Goal: Information Seeking & Learning: Check status

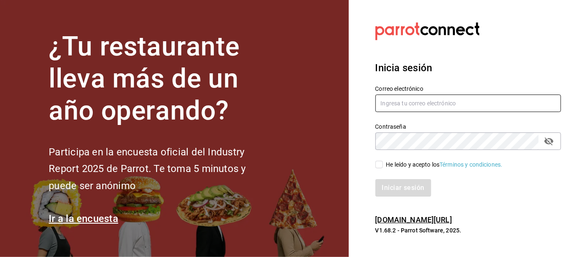
click at [388, 112] on input "text" at bounding box center [468, 102] width 186 height 17
type input "Irenehernandezalvarado@outlook.com"
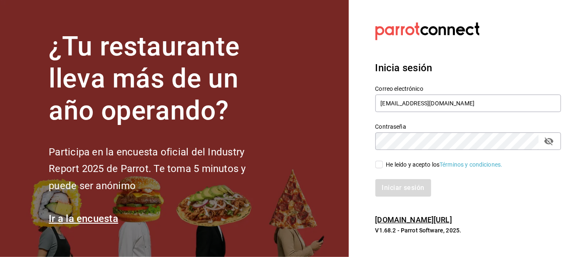
click at [377, 168] on input "He leído y acepto los Términos y condiciones." at bounding box center [378, 164] width 7 height 7
checkbox input "true"
click at [386, 196] on button "Iniciar sesión" at bounding box center [403, 187] width 57 height 17
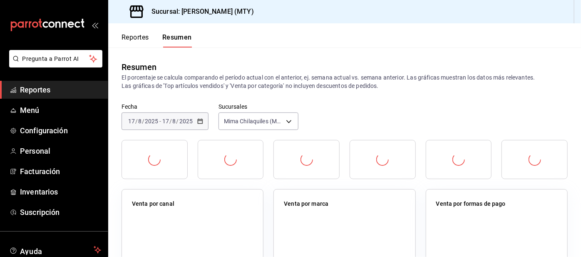
click at [177, 33] on button "Resumen" at bounding box center [177, 40] width 30 height 14
click at [181, 40] on button "Resumen" at bounding box center [177, 40] width 30 height 14
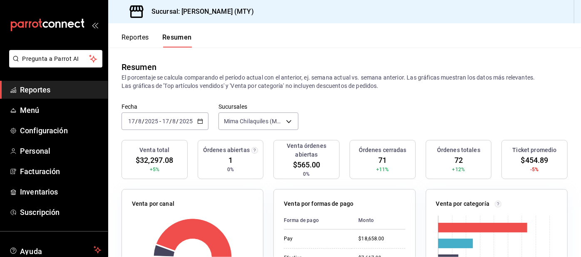
click at [63, 132] on span "Configuración" at bounding box center [60, 130] width 81 height 11
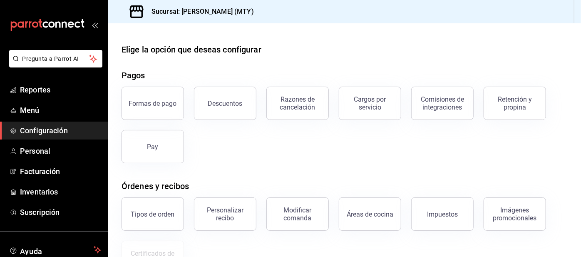
click at [503, 101] on div "Retención y propina" at bounding box center [515, 103] width 52 height 16
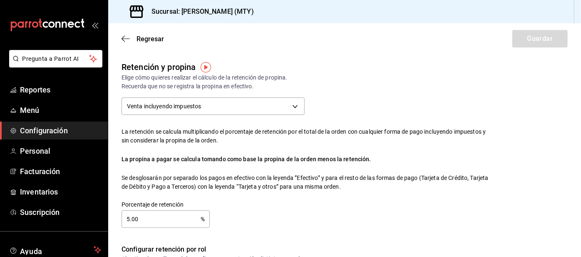
checkbox input "false"
click at [180, 219] on input "5.00" at bounding box center [160, 219] width 79 height 17
checkbox input "true"
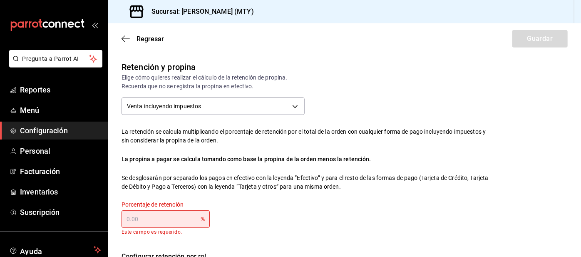
type input "0.00"
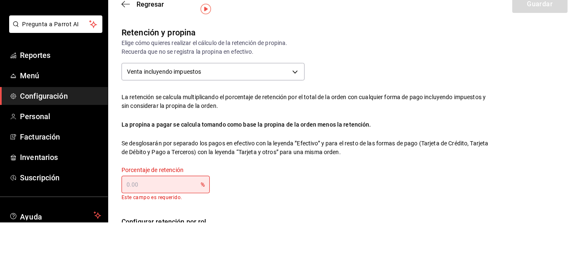
scroll to position [23, 0]
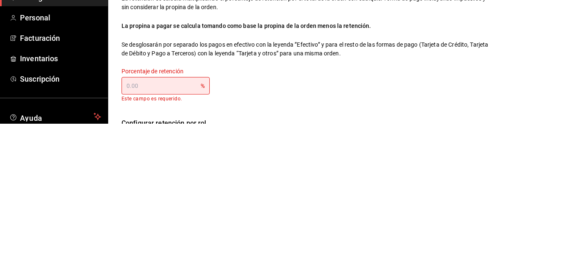
type input "4.00"
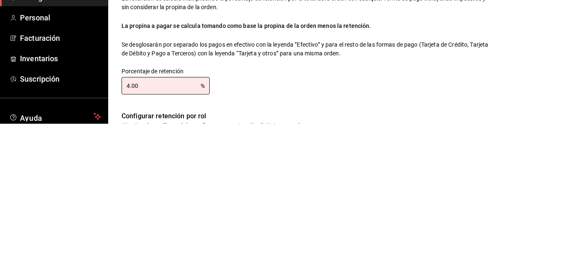
type input "4.00"
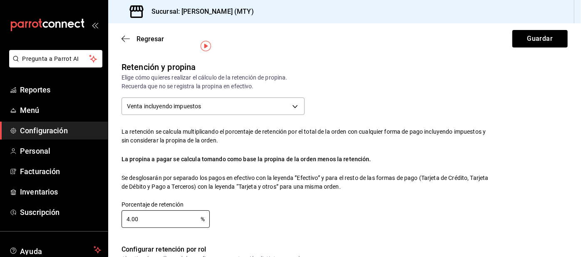
scroll to position [0, 0]
type input "4.00"
click at [529, 40] on button "Guardar" at bounding box center [539, 38] width 55 height 17
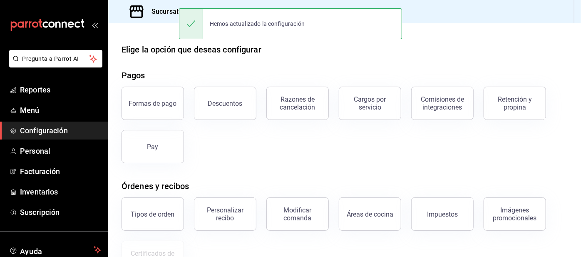
click at [70, 94] on span "Reportes" at bounding box center [60, 89] width 81 height 11
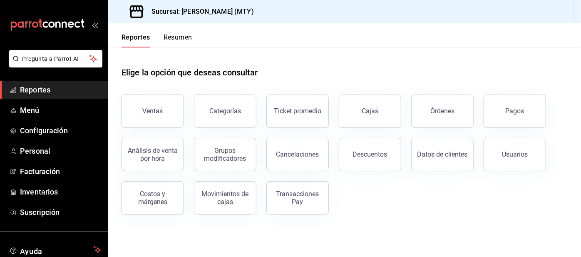
click at [46, 125] on span "Configuración" at bounding box center [60, 130] width 81 height 11
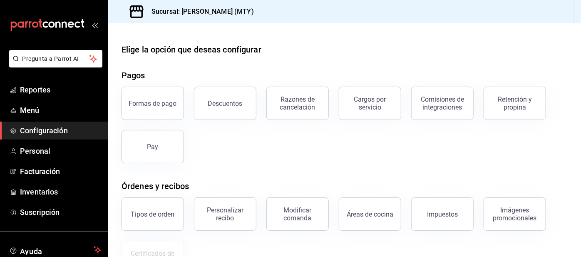
click at [517, 101] on div "Retención y propina" at bounding box center [515, 103] width 52 height 16
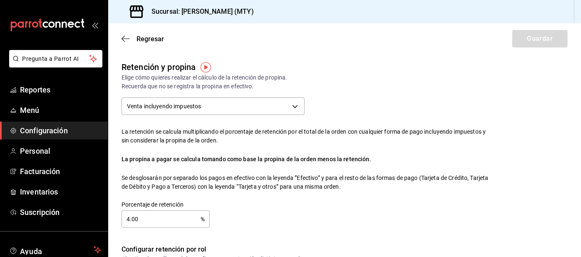
checkbox input "true"
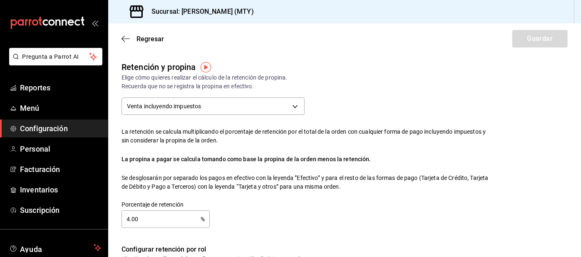
click at [74, 92] on span "Reportes" at bounding box center [60, 87] width 81 height 11
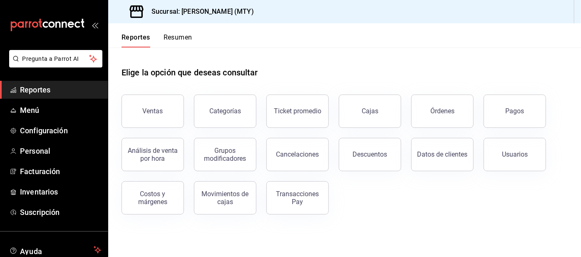
click at [182, 35] on button "Resumen" at bounding box center [178, 40] width 29 height 14
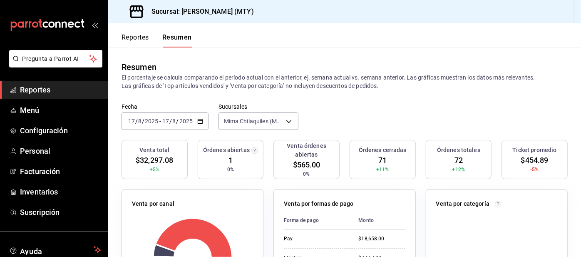
click at [127, 40] on button "Reportes" at bounding box center [134, 40] width 27 height 14
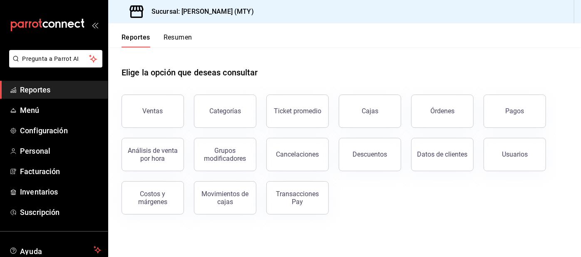
click at [508, 110] on div "Pagos" at bounding box center [515, 111] width 19 height 8
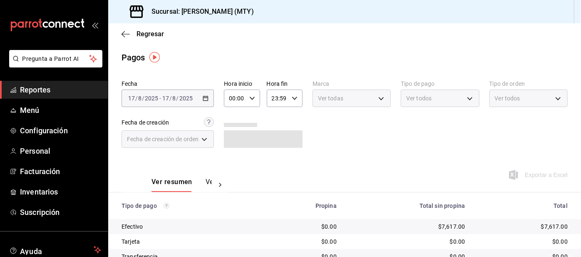
click at [404, 100] on body "Pregunta a Parrot AI Reportes Menú Configuración Personal Facturación Inventari…" at bounding box center [290, 128] width 581 height 257
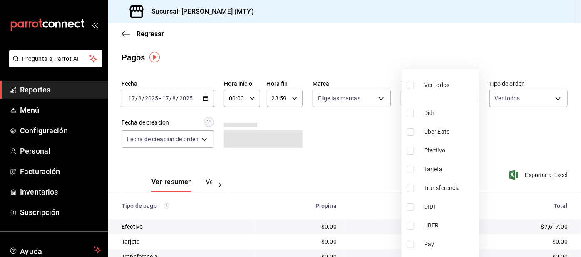
click at [411, 114] on input "checkbox" at bounding box center [409, 112] width 7 height 7
checkbox input "true"
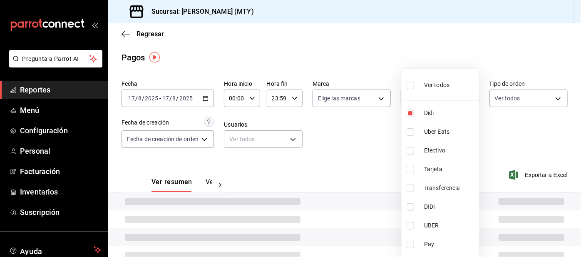
click at [364, 143] on div at bounding box center [290, 128] width 581 height 257
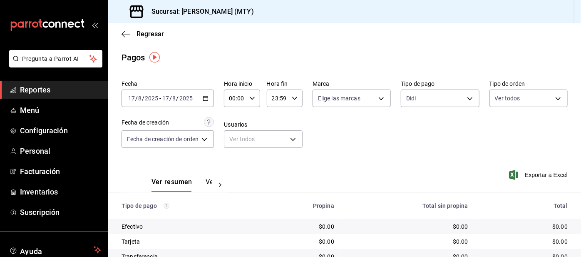
click at [418, 92] on body "Pregunta a Parrot AI Reportes Menú Configuración Personal Facturación Inventari…" at bounding box center [290, 128] width 581 height 257
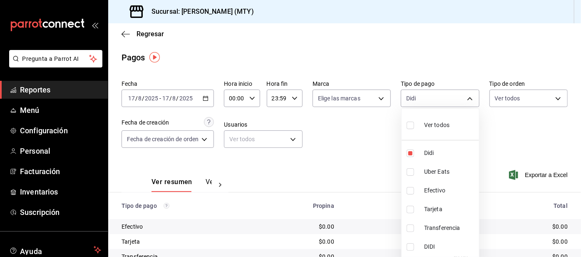
click at [401, 169] on li "Uber Eats" at bounding box center [439, 171] width 77 height 19
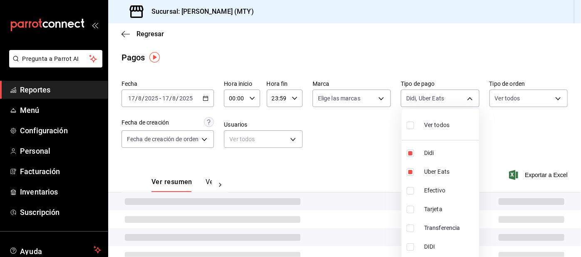
click at [357, 155] on div at bounding box center [290, 128] width 581 height 257
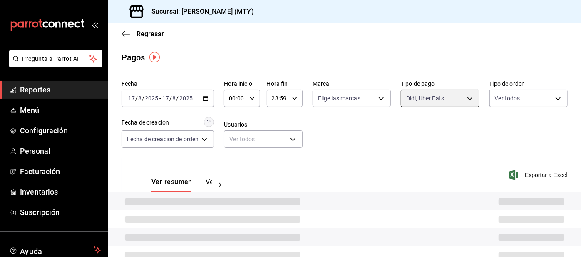
type input "ac2aad4e-3626-4df0-8b49-5bb49559922d,3386c666-a0b3-47d5-beef-c54dce93463a"
checkbox input "true"
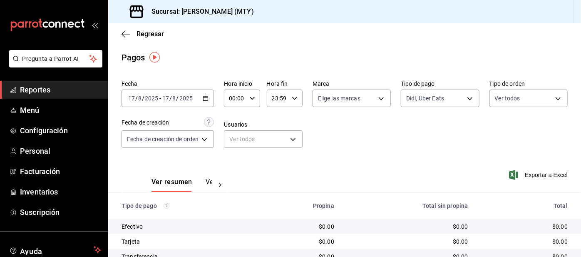
click at [68, 95] on span "Reportes" at bounding box center [60, 89] width 81 height 11
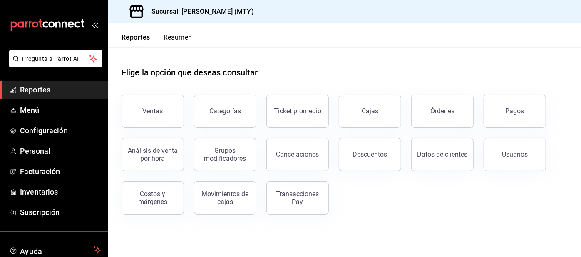
click at [69, 96] on link "Reportes" at bounding box center [54, 90] width 108 height 18
click at [65, 93] on span "Reportes" at bounding box center [60, 89] width 81 height 11
click at [69, 96] on link "Reportes" at bounding box center [54, 90] width 108 height 18
click at [181, 1] on div "Sucursal: [PERSON_NAME] (MTY)" at bounding box center [186, 11] width 142 height 23
click at [178, 39] on button "Resumen" at bounding box center [178, 40] width 29 height 14
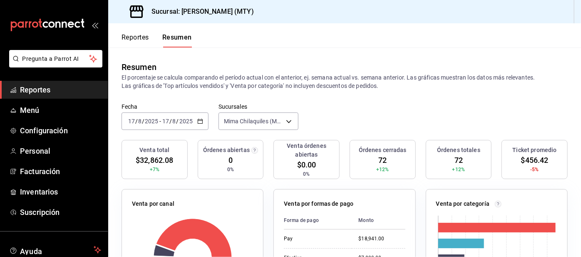
click at [137, 41] on button "Reportes" at bounding box center [134, 40] width 27 height 14
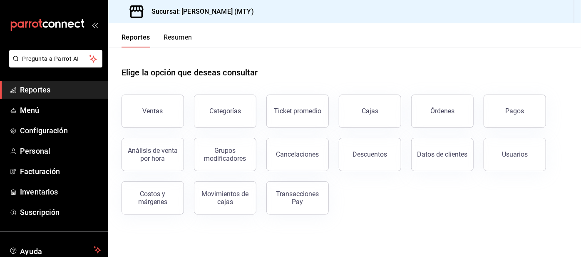
click at [509, 116] on button "Pagos" at bounding box center [514, 110] width 62 height 33
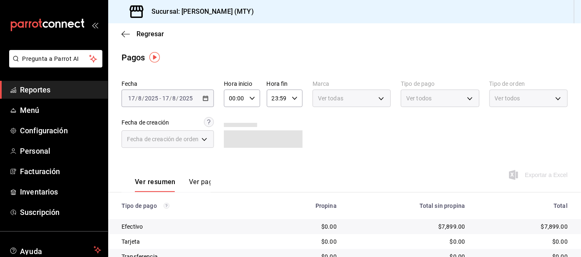
click at [415, 103] on div "Ver todos" at bounding box center [440, 97] width 78 height 17
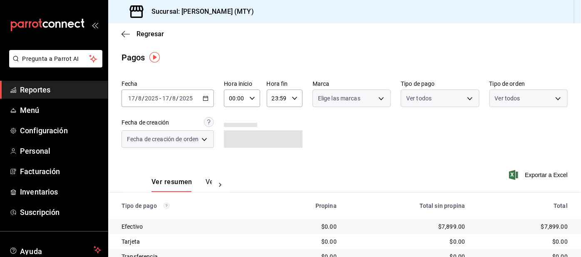
click at [404, 95] on body "Pregunta a Parrot AI Reportes Menú Configuración Personal Facturación Inventari…" at bounding box center [290, 128] width 581 height 257
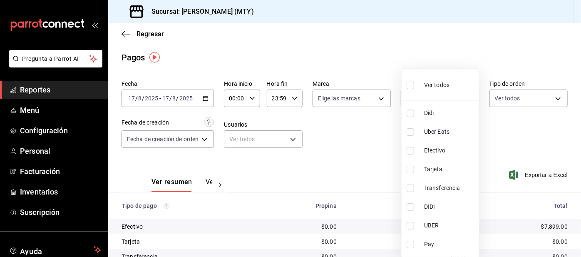
click at [399, 113] on div at bounding box center [290, 128] width 581 height 257
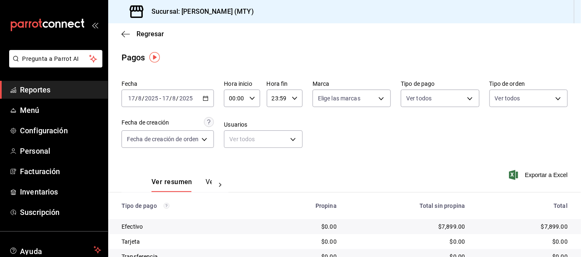
click at [410, 101] on body "Pregunta a Parrot AI Reportes Menú Configuración Personal Facturación Inventari…" at bounding box center [290, 128] width 581 height 257
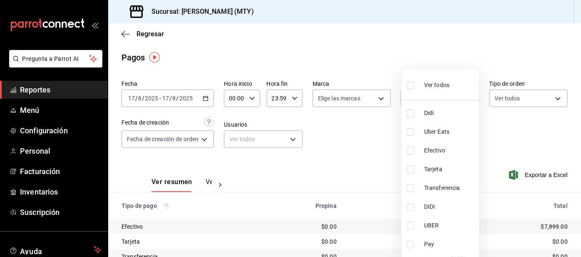
click at [401, 116] on li "Didi" at bounding box center [439, 113] width 77 height 19
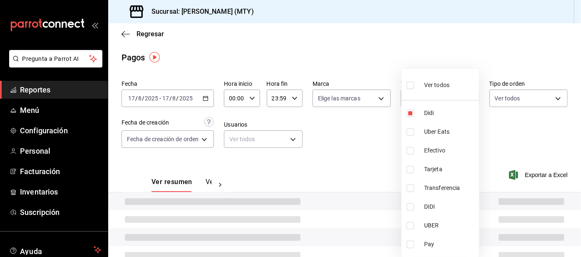
type input "ac2aad4e-3626-4df0-8b49-5bb49559922d"
checkbox input "true"
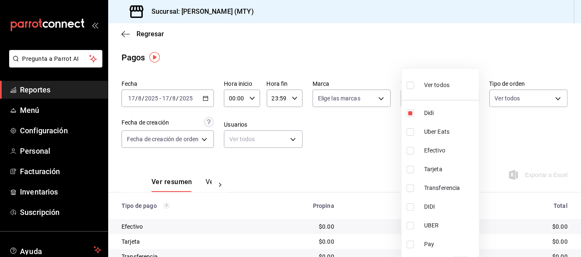
click at [411, 142] on li "Efectivo" at bounding box center [439, 150] width 77 height 19
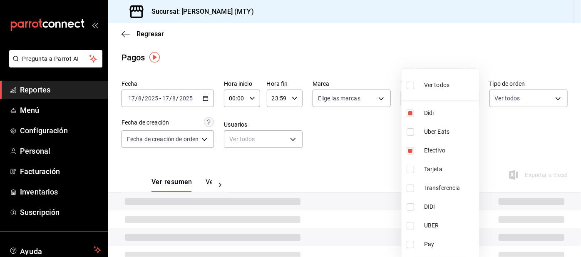
type input "ac2aad4e-3626-4df0-8b49-5bb49559922d,367993ac-3b95-4af4-9361-2af97c0a9453"
checkbox input "true"
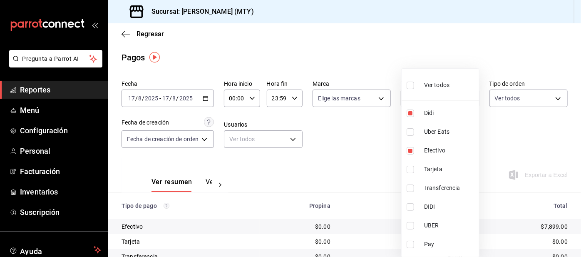
click at [404, 245] on li "Pay" at bounding box center [439, 244] width 77 height 19
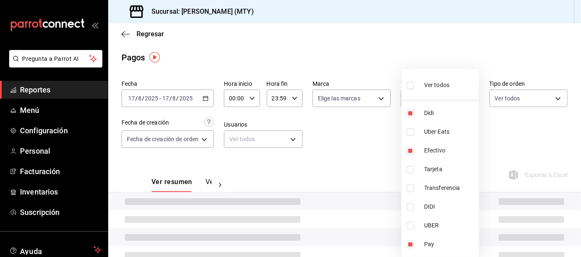
type input "ac2aad4e-3626-4df0-8b49-5bb49559922d,367993ac-3b95-4af4-9361-2af97c0a9453,f6d9e…"
checkbox input "true"
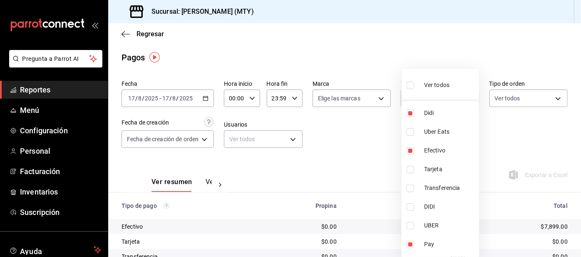
click at [359, 170] on div at bounding box center [290, 128] width 581 height 257
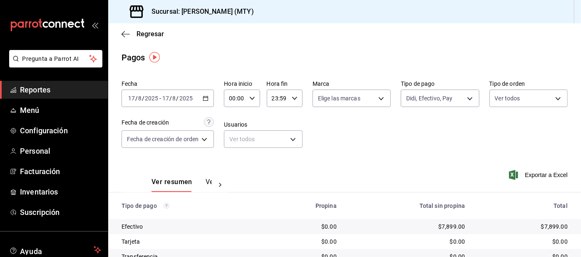
click at [427, 89] on body "Pregunta a Parrot AI Reportes Menú Configuración Personal Facturación Inventari…" at bounding box center [290, 128] width 581 height 257
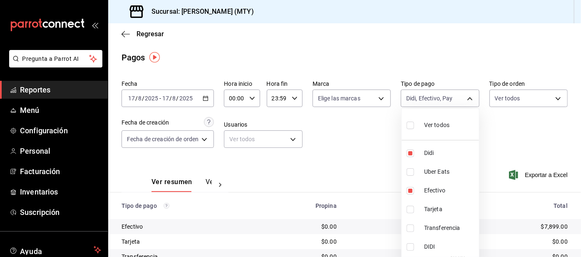
click at [408, 171] on input "checkbox" at bounding box center [409, 171] width 7 height 7
checkbox input "true"
click at [408, 190] on input "checkbox" at bounding box center [409, 190] width 7 height 7
checkbox input "false"
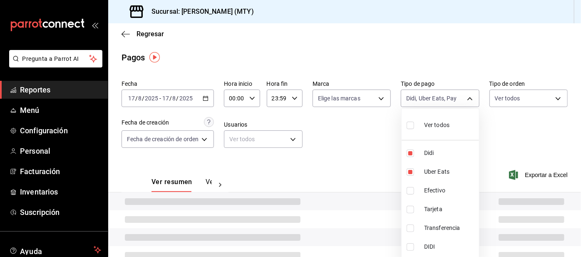
type input "ac2aad4e-3626-4df0-8b49-5bb49559922d,f6d9e73f-97ab-4376-a4eb-f6c39b46bd8b,3386c…"
click at [343, 163] on div at bounding box center [290, 128] width 581 height 257
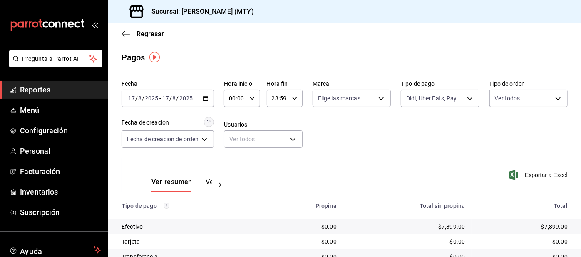
click at [143, 31] on span "Regresar" at bounding box center [149, 34] width 27 height 8
